Goal: Transaction & Acquisition: Subscribe to service/newsletter

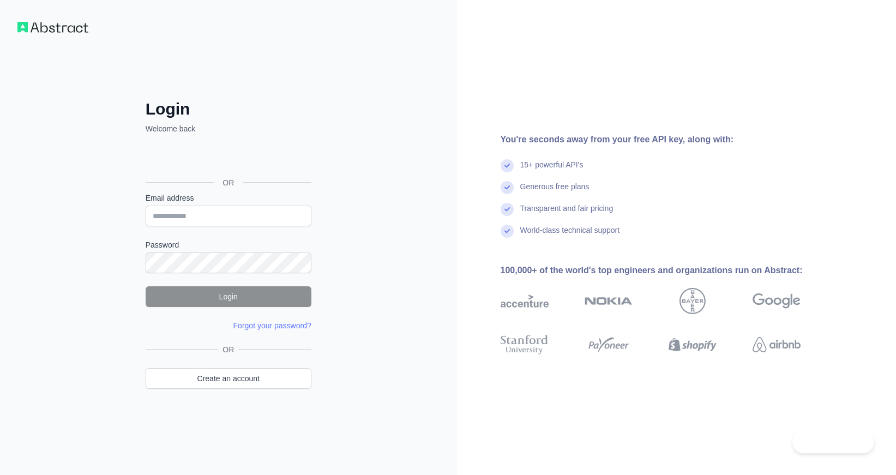
click at [245, 214] on input "Email address" at bounding box center [229, 216] width 166 height 21
type input "**********"
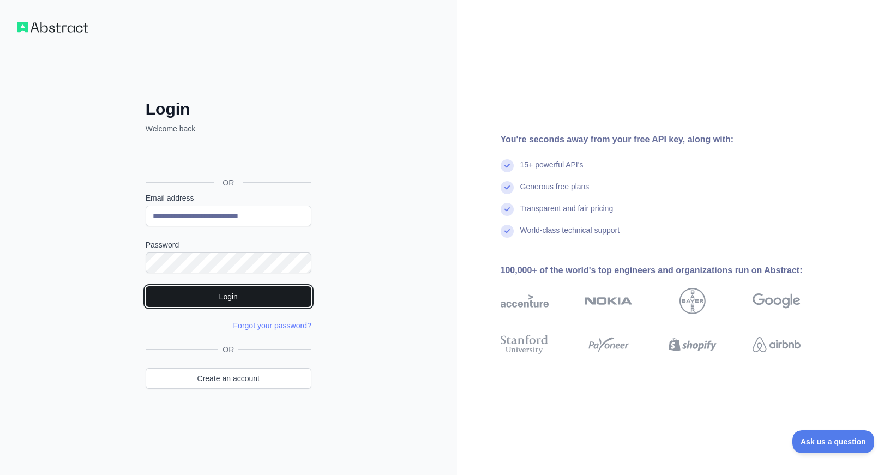
click at [214, 300] on button "Login" at bounding box center [229, 296] width 166 height 21
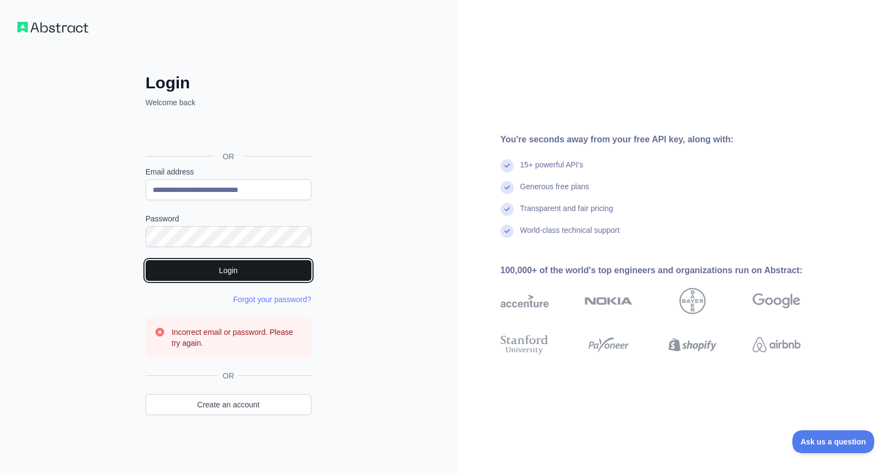
click at [206, 273] on button "Login" at bounding box center [229, 270] width 166 height 21
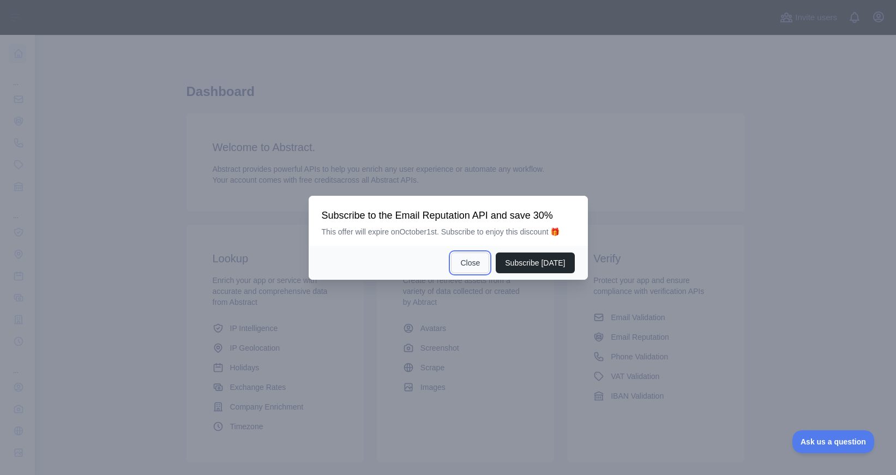
click at [468, 261] on button "Close" at bounding box center [470, 263] width 38 height 21
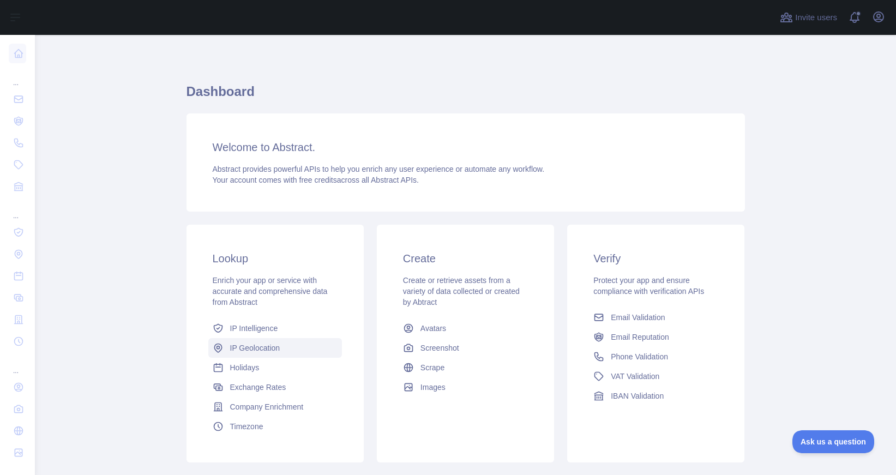
click at [241, 349] on span "IP Geolocation" at bounding box center [255, 348] width 50 height 11
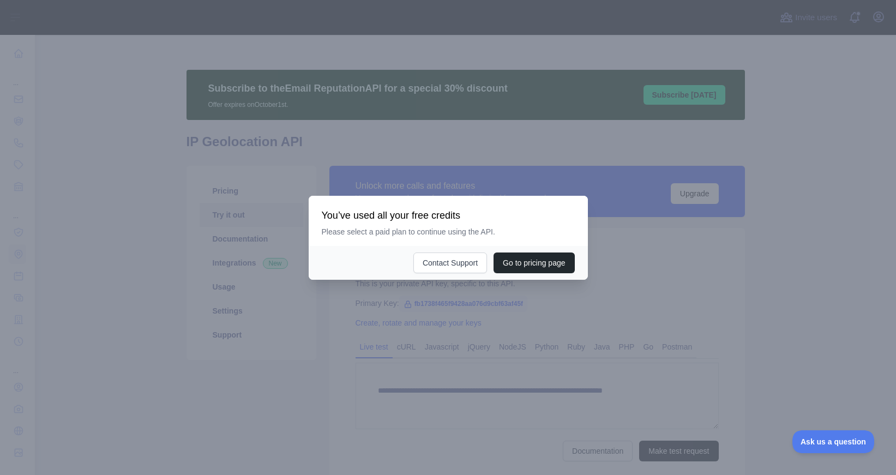
type textarea "**********"
click at [605, 244] on div at bounding box center [448, 237] width 896 height 475
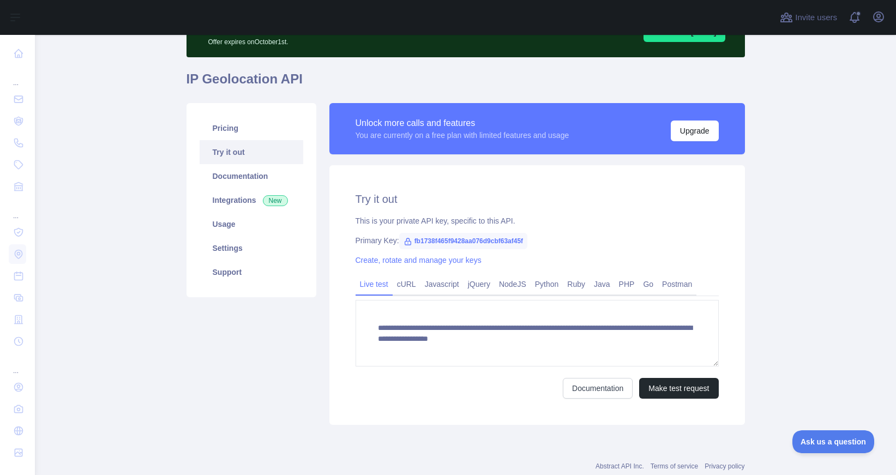
scroll to position [61, 0]
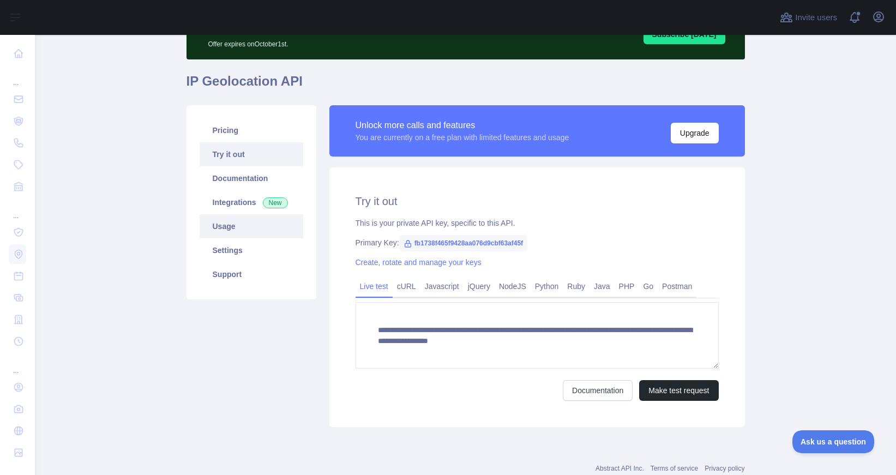
click at [235, 223] on link "Usage" at bounding box center [252, 226] width 104 height 24
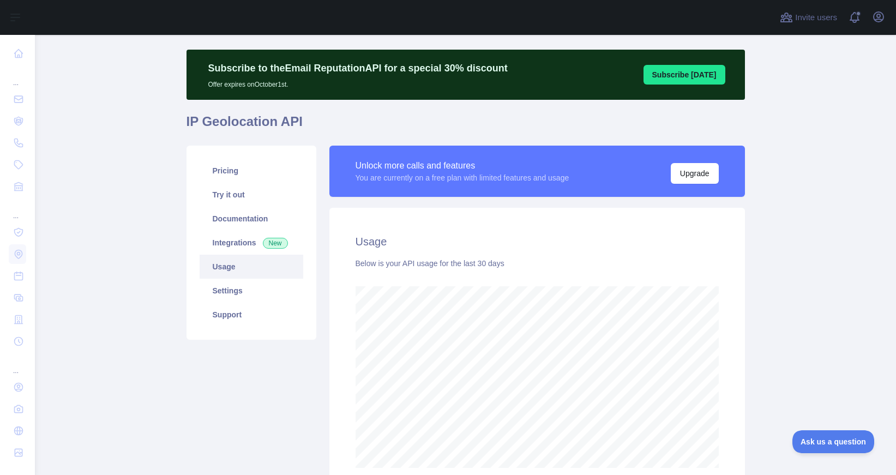
scroll to position [440, 862]
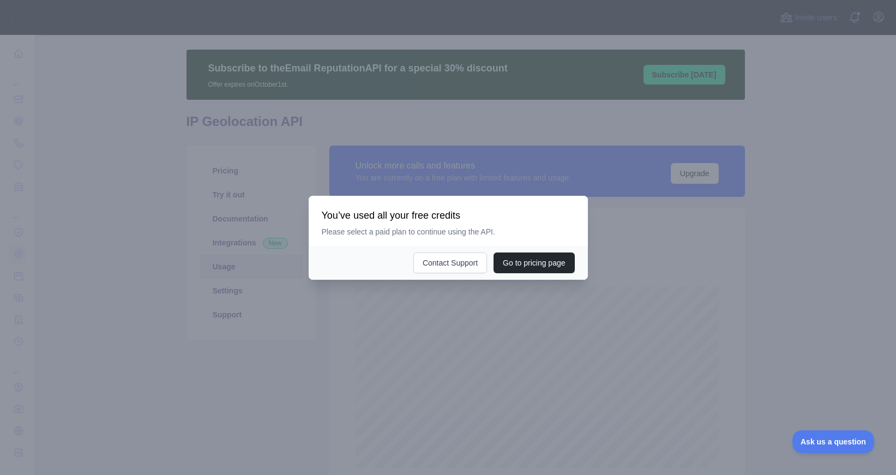
click at [754, 225] on div at bounding box center [448, 237] width 896 height 475
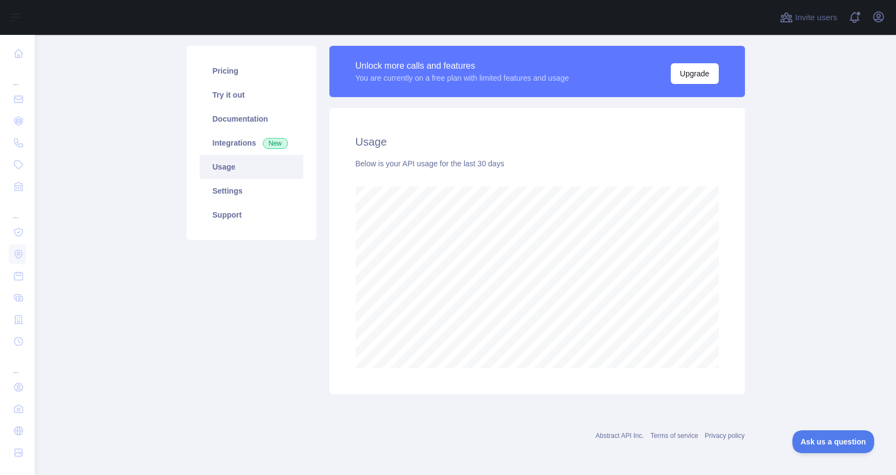
scroll to position [0, 0]
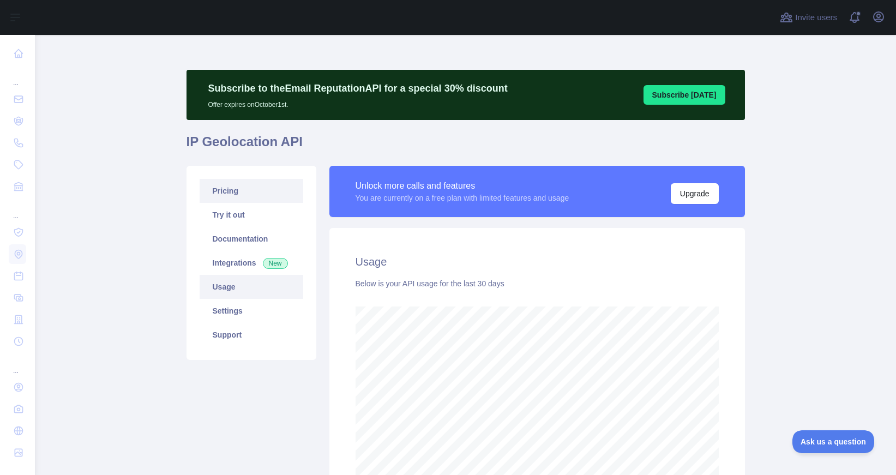
click at [235, 190] on link "Pricing" at bounding box center [252, 191] width 104 height 24
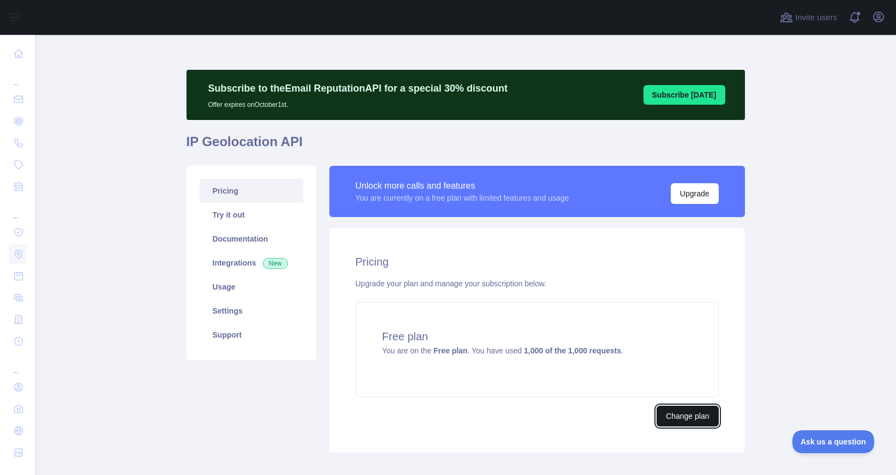
click at [698, 418] on button "Change plan" at bounding box center [688, 416] width 62 height 21
